Goal: Navigation & Orientation: Go to known website

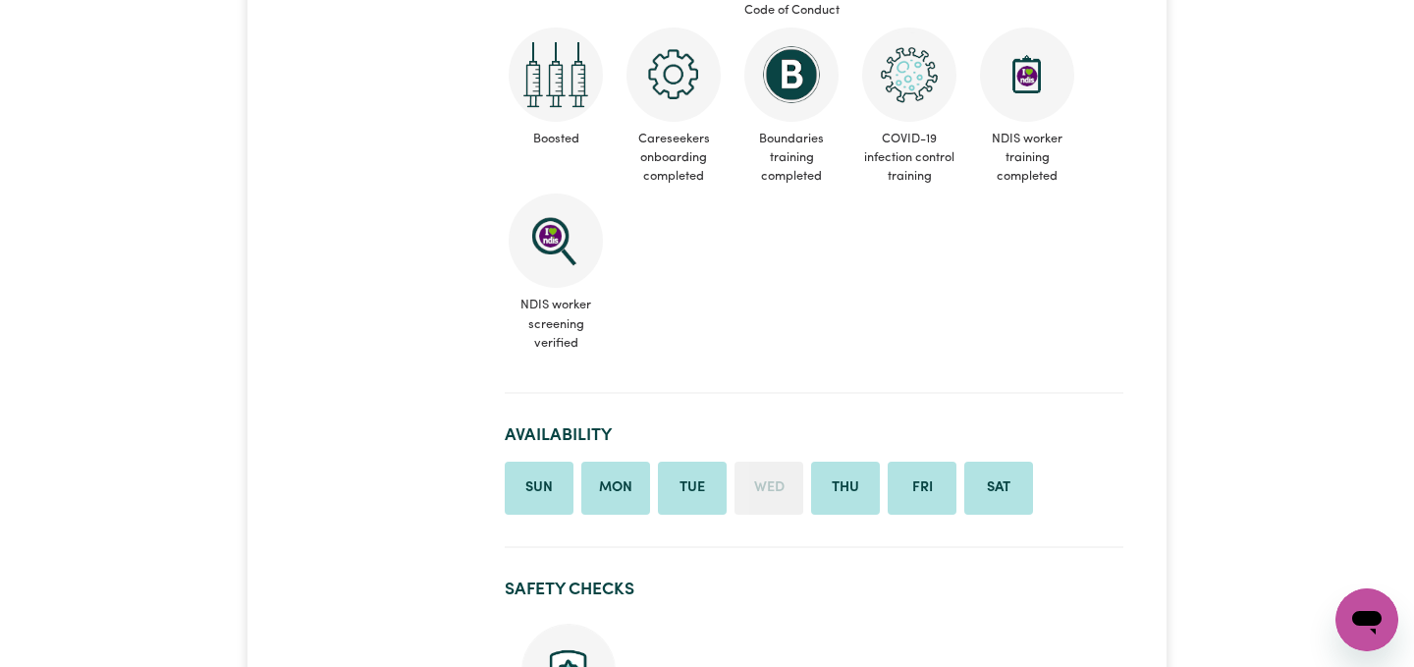
scroll to position [754, 0]
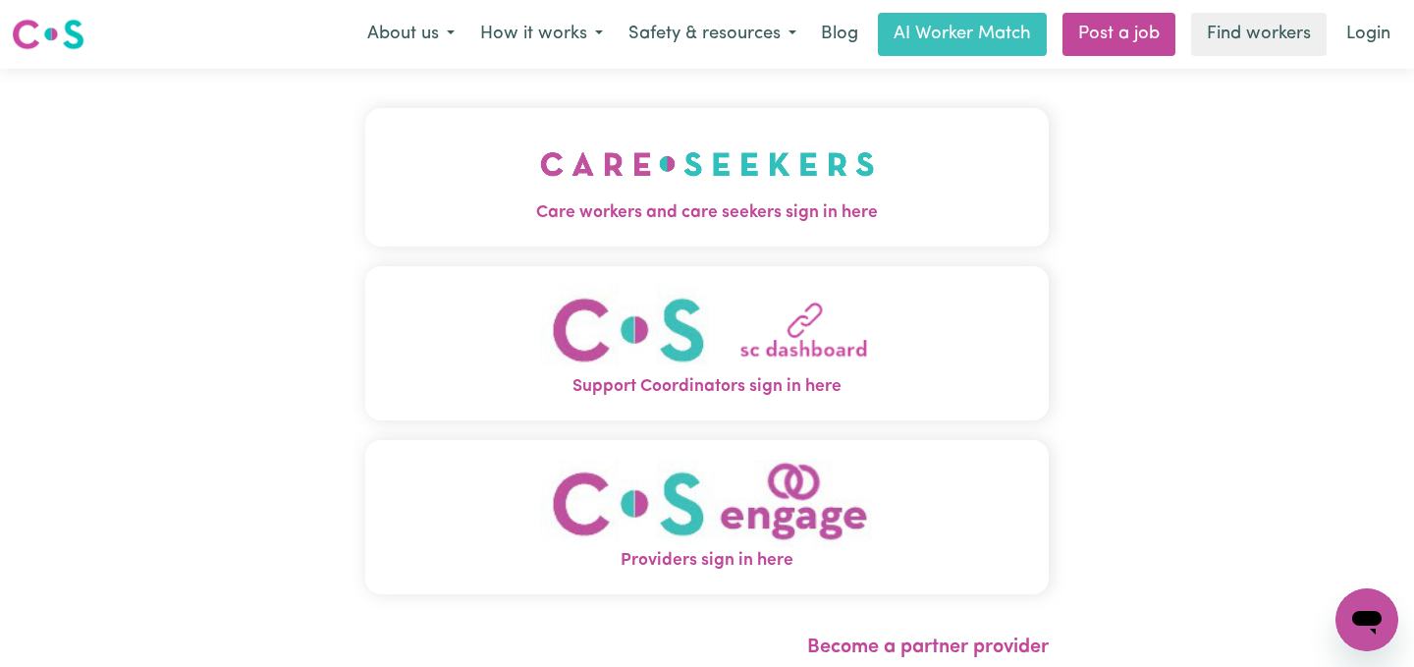
click at [623, 188] on img "Care workers and care seekers sign in here" at bounding box center [707, 164] width 335 height 73
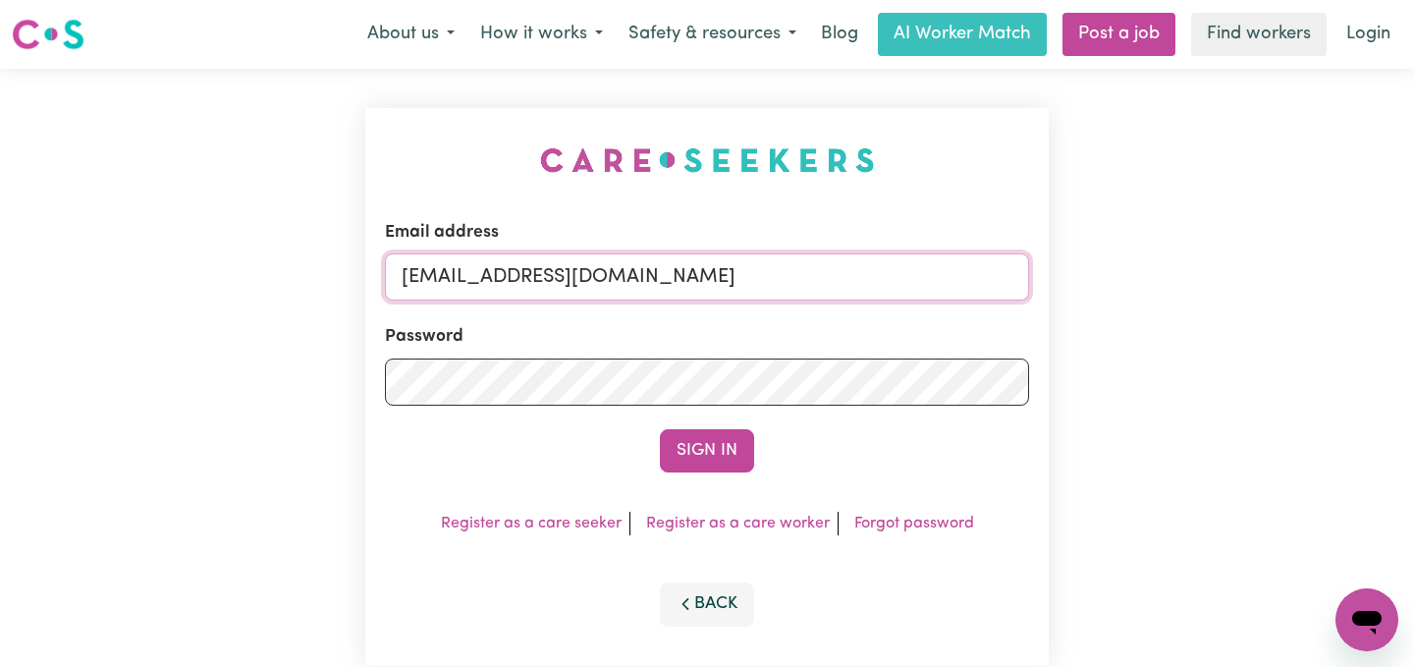
drag, startPoint x: 733, startPoint y: 274, endPoint x: 149, endPoint y: 269, distance: 583.4
click at [149, 269] on div "Email address admin@careseekers.com.au Password Sign In Register as a care seek…" at bounding box center [707, 387] width 1414 height 636
type input "superuser~dullermolly2792@gmail.com"
click at [660, 429] on button "Sign In" at bounding box center [707, 450] width 94 height 43
